Goal: Task Accomplishment & Management: Manage account settings

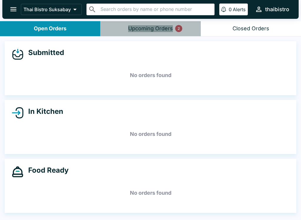
click at [165, 25] on div "Upcoming Orders 2" at bounding box center [150, 28] width 45 height 7
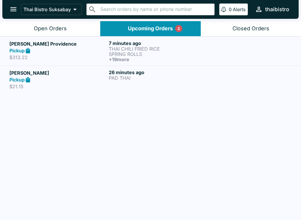
click at [138, 53] on p "SPRING ROLLS" at bounding box center [157, 53] width 97 height 5
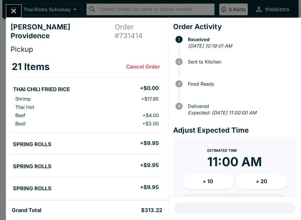
click at [10, 13] on icon "Close" at bounding box center [14, 11] width 8 height 8
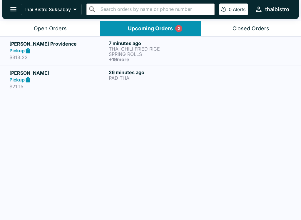
click at [133, 50] on p "THAI CHILI FRIED RICE" at bounding box center [157, 48] width 97 height 5
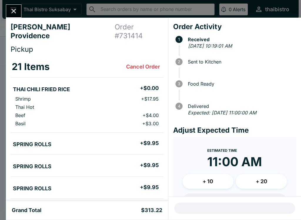
click at [13, 11] on icon "Close" at bounding box center [13, 11] width 5 height 5
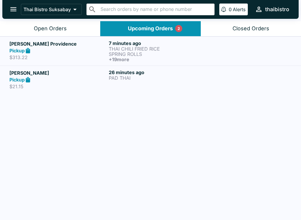
click at [57, 80] on div "Pickup" at bounding box center [57, 79] width 97 height 7
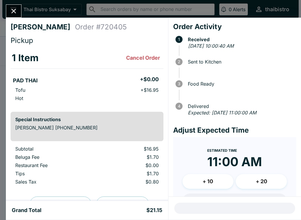
click at [7, 11] on button "Close" at bounding box center [13, 11] width 15 height 13
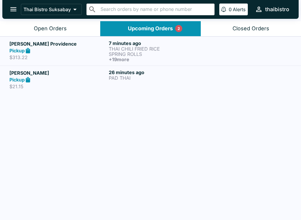
click at [124, 79] on p "PAD THAI" at bounding box center [157, 77] width 97 height 5
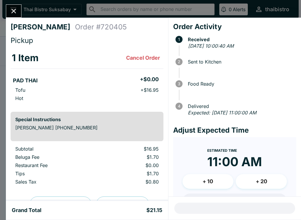
click at [13, 11] on icon "Close" at bounding box center [13, 11] width 5 height 5
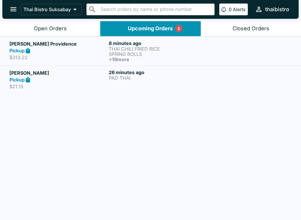
click at [120, 51] on p "SPRING ROLLS" at bounding box center [157, 53] width 97 height 5
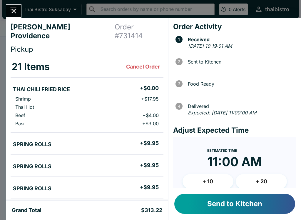
click at [20, 3] on div "[PERSON_NAME] Providence Order # 731414 Pickup 21 Items Cancel Order THAI CHILI…" at bounding box center [150, 110] width 301 height 220
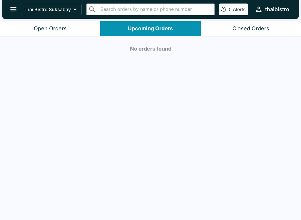
click at [66, 25] on button "Open Orders" at bounding box center [50, 28] width 100 height 15
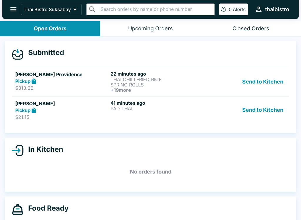
click at [260, 73] on button "Send to Kitchen" at bounding box center [263, 82] width 46 height 22
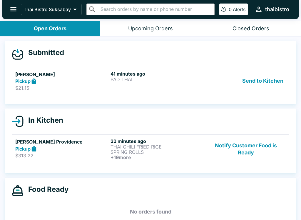
click at [257, 77] on button "Send to Kitchen" at bounding box center [263, 81] width 46 height 20
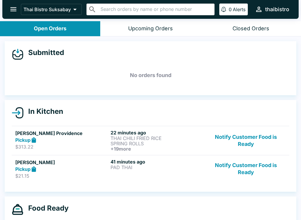
click at [178, 8] on input "text" at bounding box center [155, 9] width 113 height 8
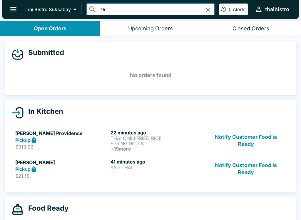
type input "reg"
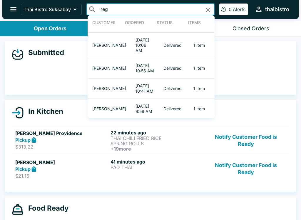
click at [179, 41] on td "Delivered" at bounding box center [174, 46] width 30 height 26
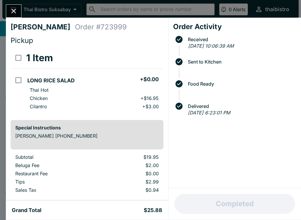
click at [21, 7] on div at bounding box center [14, 10] width 16 height 13
click at [25, 11] on div "[PERSON_NAME] Order # 723999 Pickup 1 Item LONG RICE SALAD + $0.00 Thai Hot Chi…" at bounding box center [150, 110] width 301 height 220
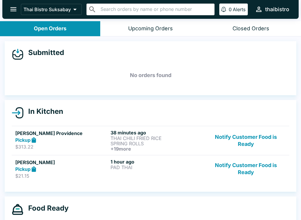
click at [145, 137] on p "THAI CHILI FRIED RICE" at bounding box center [156, 137] width 93 height 5
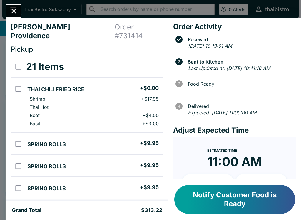
click at [240, 193] on button "Notify Customer Food is Ready" at bounding box center [234, 199] width 121 height 29
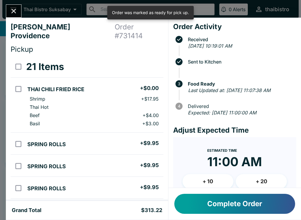
click at [238, 205] on button "Complete Order" at bounding box center [234, 203] width 121 height 20
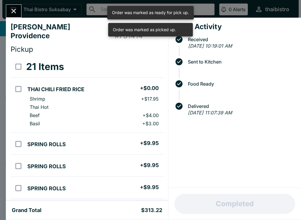
click at [11, 5] on button "Close" at bounding box center [13, 11] width 15 height 13
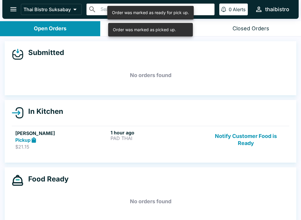
click at [243, 136] on button "Notify Customer Food is Ready" at bounding box center [246, 139] width 80 height 20
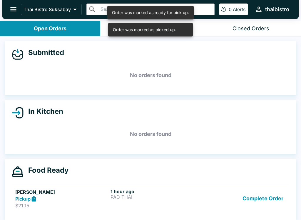
click at [264, 199] on button "Complete Order" at bounding box center [263, 198] width 46 height 20
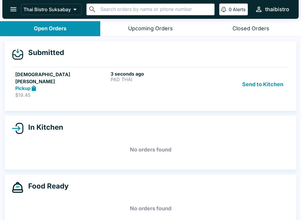
click at [169, 80] on p "PAD THAI" at bounding box center [156, 79] width 93 height 5
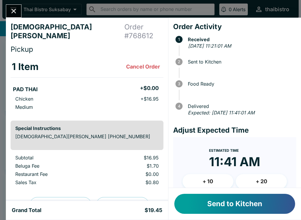
click at [261, 197] on button "Send to Kitchen" at bounding box center [234, 203] width 121 height 20
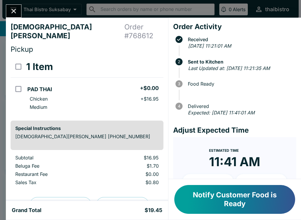
click at [17, 13] on icon "Close" at bounding box center [14, 11] width 8 height 8
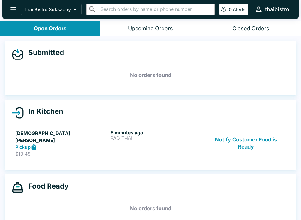
click at [166, 13] on input "text" at bounding box center [155, 9] width 113 height 8
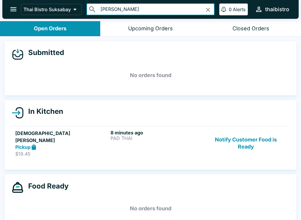
type input "[PERSON_NAME]"
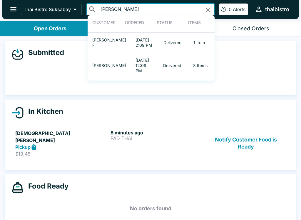
click at [213, 8] on div "​ [PERSON_NAME] ​" at bounding box center [150, 10] width 128 height 12
click at [213, 6] on div "​ [PERSON_NAME] ​" at bounding box center [150, 10] width 128 height 12
click at [211, 11] on button "Clear" at bounding box center [207, 9] width 9 height 9
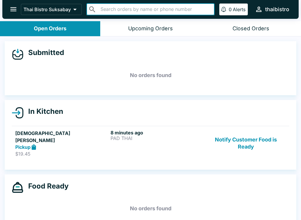
click at [15, 13] on icon "open drawer" at bounding box center [13, 9] width 8 height 8
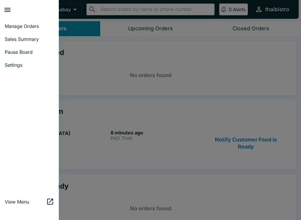
click at [33, 28] on span "Manage Orders" at bounding box center [29, 26] width 49 height 6
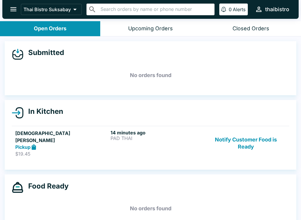
click at [136, 139] on p "PAD THAI" at bounding box center [156, 137] width 93 height 5
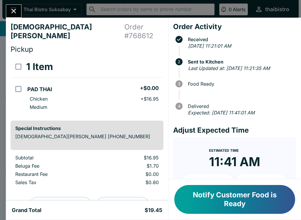
click at [251, 200] on button "Notify Customer Food is Ready" at bounding box center [234, 199] width 121 height 29
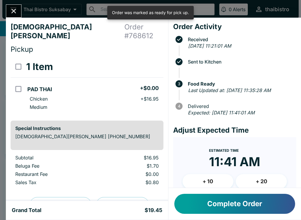
click at [23, 9] on div "[PERSON_NAME] Order # 768612 Pickup 1 Item PAD THAI + $0.00 Chicken + $16.95 Me…" at bounding box center [150, 110] width 301 height 220
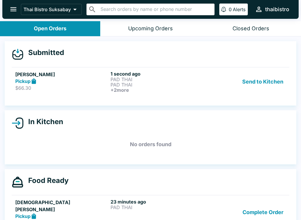
click at [112, 88] on h6 "+ 2 more" at bounding box center [156, 89] width 93 height 5
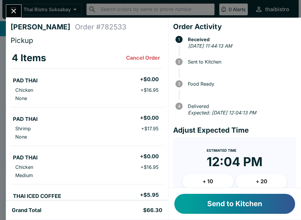
click at [247, 204] on button "Send to Kitchen" at bounding box center [234, 203] width 121 height 20
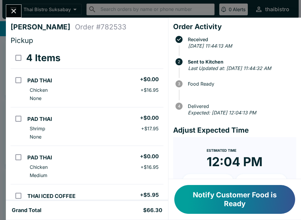
click at [221, 195] on button "Notify Customer Food is Ready" at bounding box center [234, 199] width 121 height 29
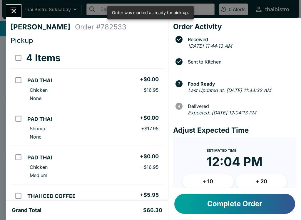
click at [230, 200] on button "Complete Order" at bounding box center [234, 203] width 121 height 20
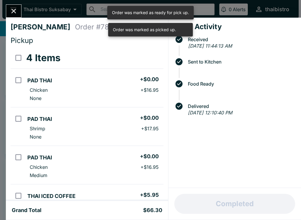
click at [28, 5] on div "[PERSON_NAME] Order # 782533 Pickup 4 Items PAD THAI + $0.00 Chicken + $16.95 N…" at bounding box center [150, 110] width 301 height 220
